Goal: Information Seeking & Learning: Check status

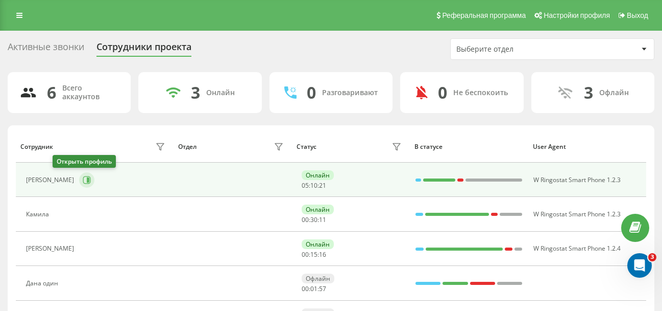
click at [83, 183] on icon at bounding box center [87, 180] width 8 height 8
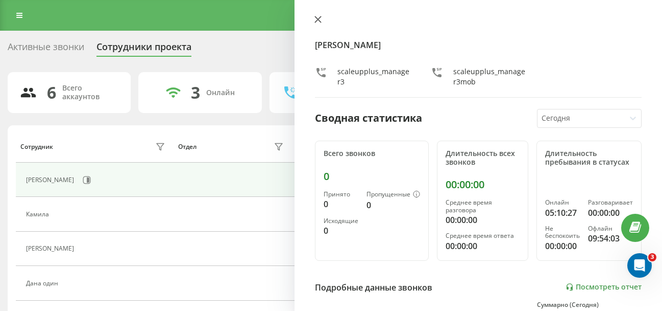
click at [317, 20] on icon at bounding box center [318, 19] width 6 height 6
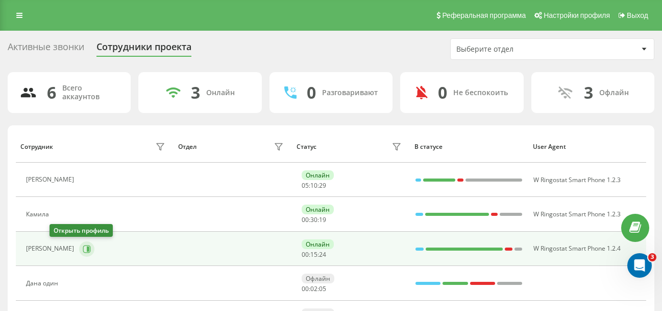
click at [83, 251] on icon at bounding box center [87, 249] width 8 height 8
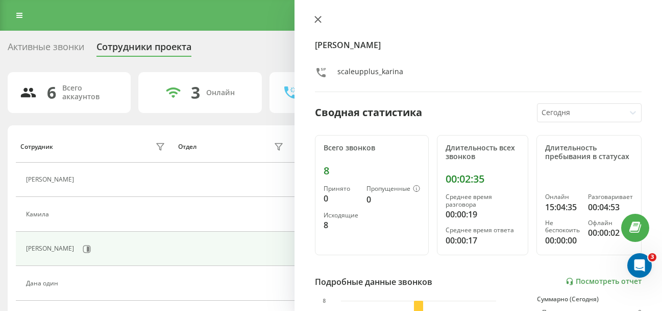
click at [317, 22] on icon at bounding box center [318, 19] width 7 height 7
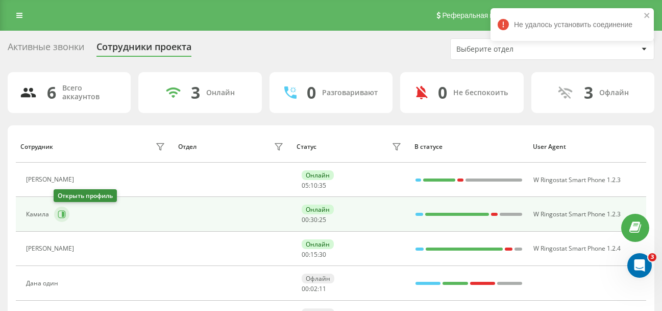
click at [60, 216] on icon at bounding box center [62, 214] width 8 height 8
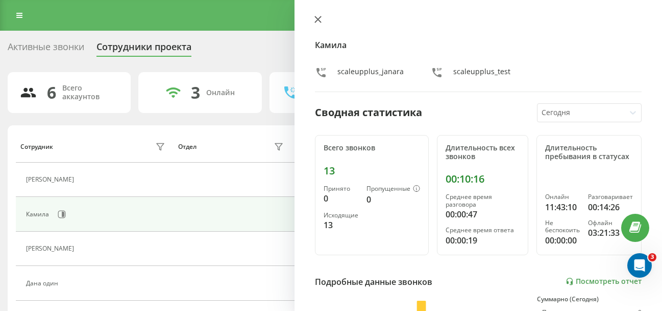
click at [320, 19] on icon at bounding box center [318, 19] width 7 height 7
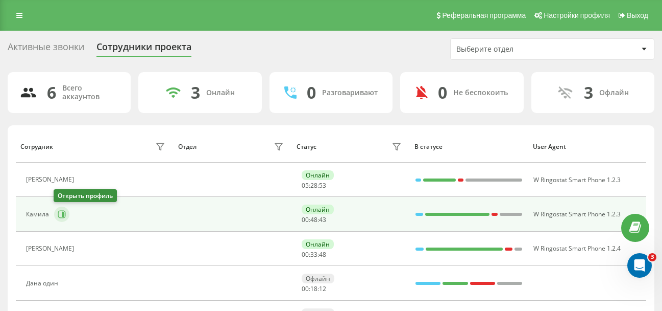
click at [58, 215] on icon at bounding box center [62, 214] width 8 height 8
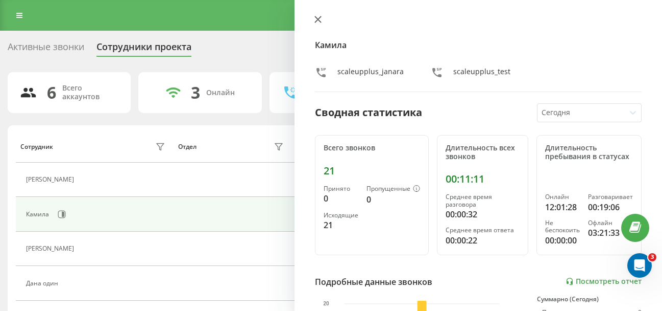
click at [317, 15] on button at bounding box center [318, 20] width 13 height 10
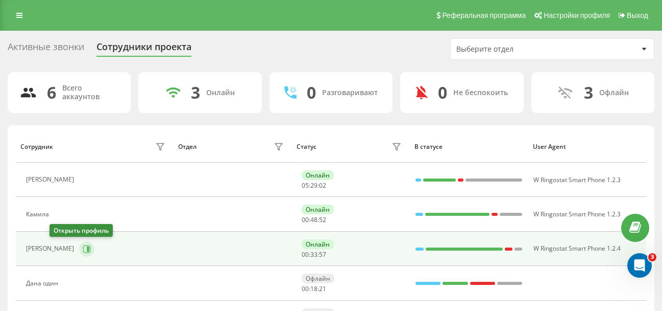
click at [79, 250] on button at bounding box center [86, 248] width 15 height 15
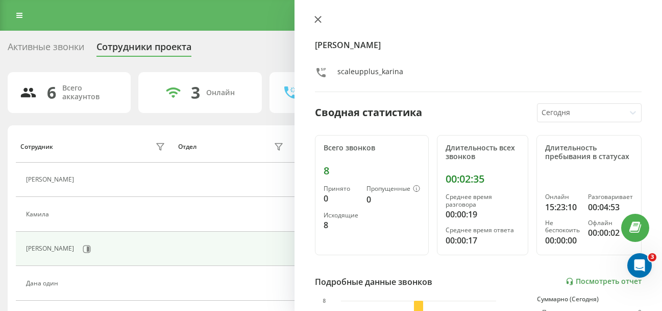
click at [319, 19] on icon at bounding box center [318, 19] width 6 height 6
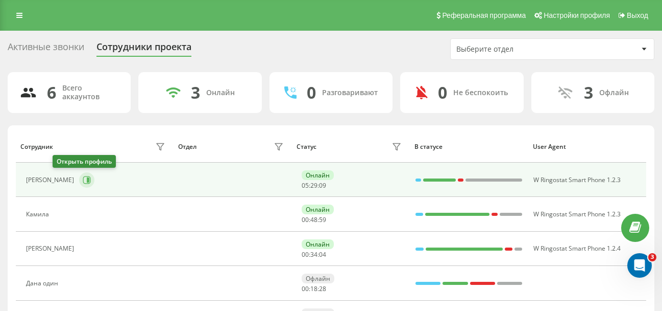
click at [87, 178] on icon at bounding box center [88, 179] width 3 height 5
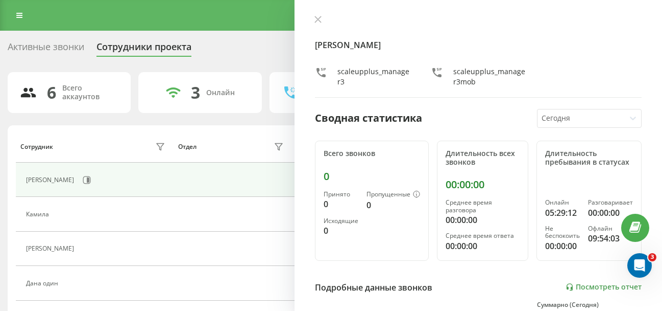
click at [316, 15] on div "[PERSON_NAME] scaleupplus_manager3 scaleupplus_manager3mob Сводная статистика […" at bounding box center [479, 155] width 368 height 311
click at [316, 20] on icon at bounding box center [318, 19] width 7 height 7
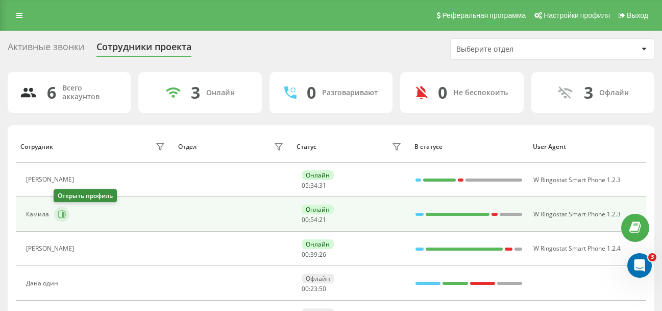
click at [60, 215] on icon at bounding box center [62, 214] width 8 height 8
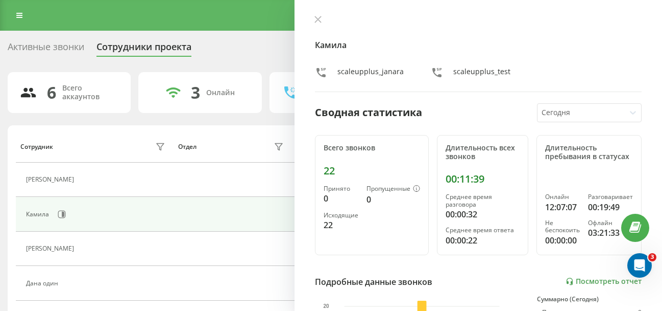
click at [322, 15] on div "[PERSON_NAME] scaleupplus_janara scaleupplus_test Сводная статистика [DATE] Все…" at bounding box center [479, 155] width 368 height 311
click at [317, 21] on icon at bounding box center [318, 19] width 6 height 6
